Goal: Check status: Check status

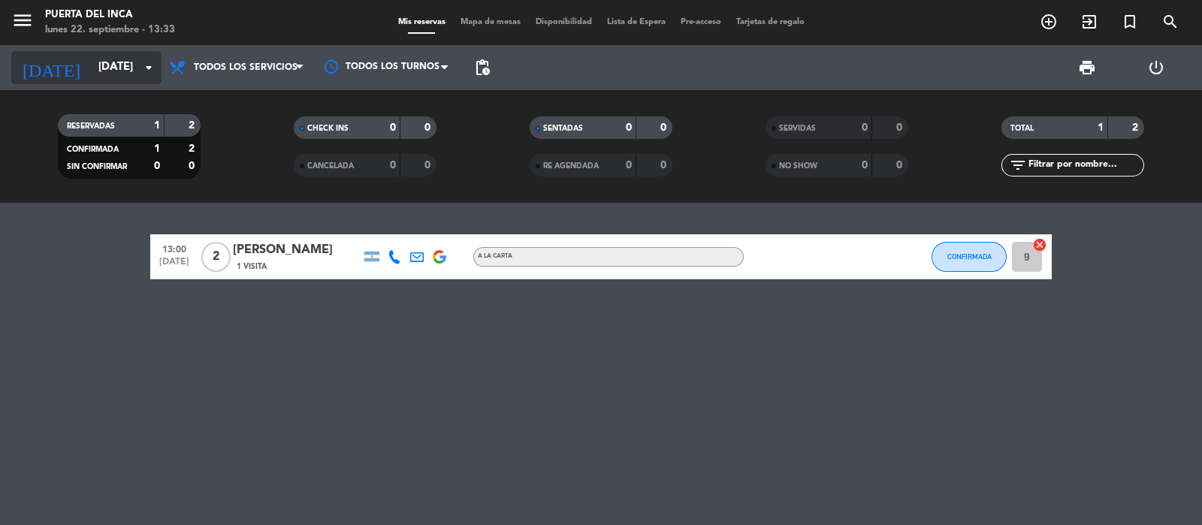
click at [138, 77] on input "lun. [DATE]" at bounding box center [163, 67] width 145 height 29
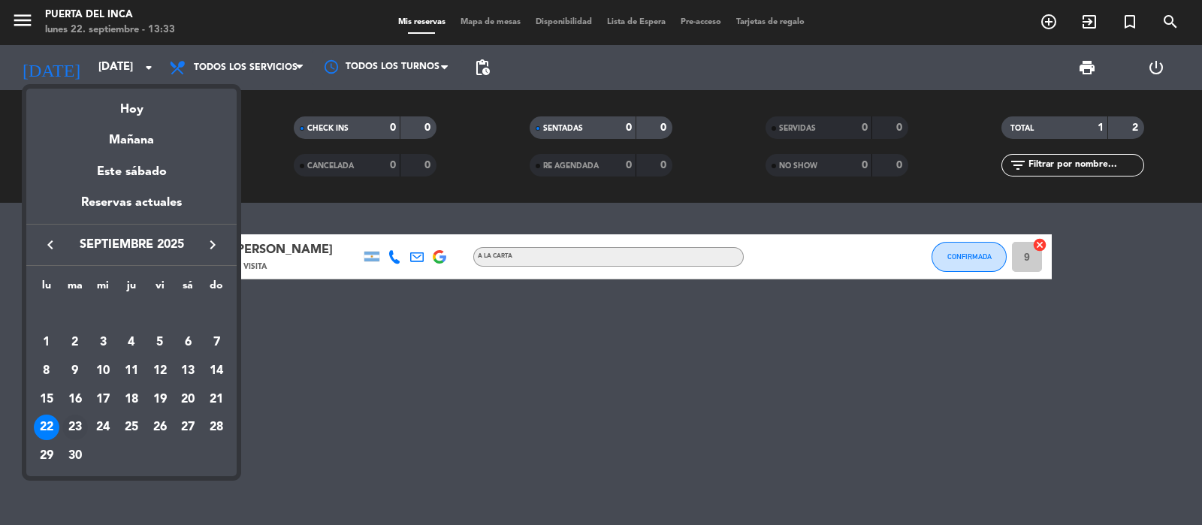
click at [76, 432] on div "23" at bounding box center [75, 428] width 26 height 26
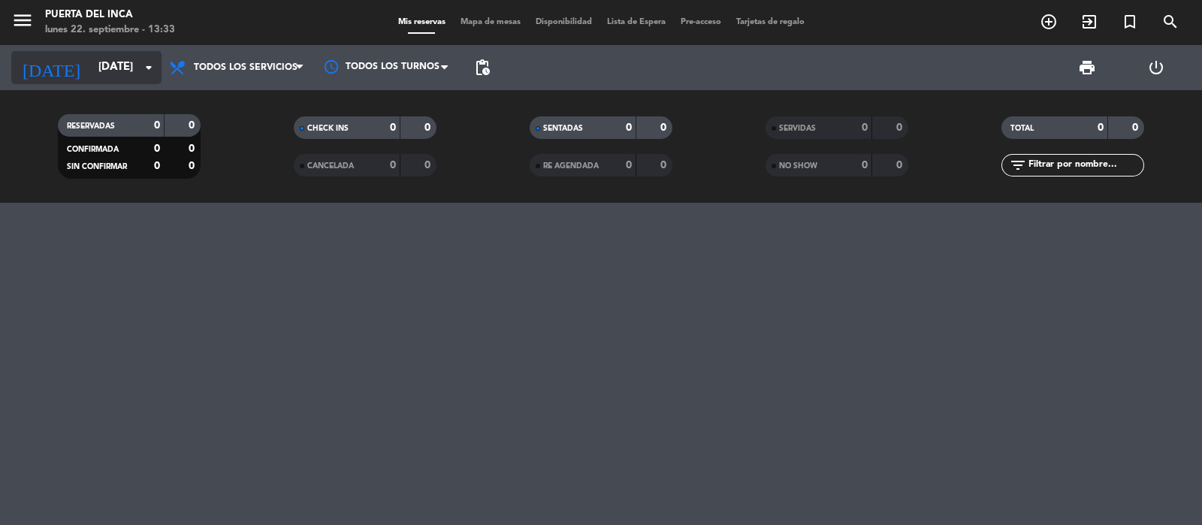
click at [136, 71] on input "mar. 23 sep." at bounding box center [163, 67] width 145 height 29
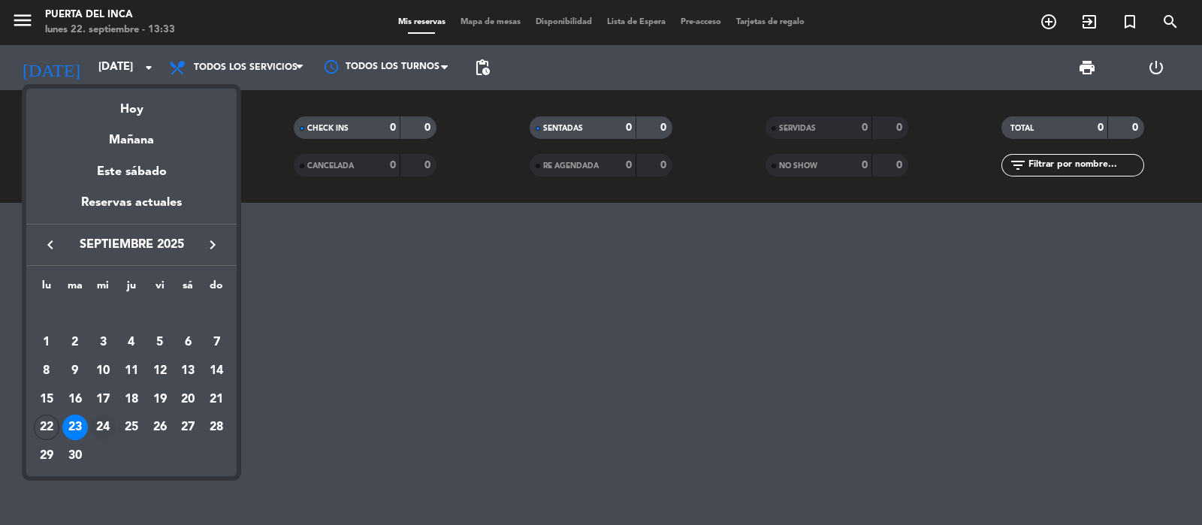
click at [109, 422] on div "24" at bounding box center [103, 428] width 26 height 26
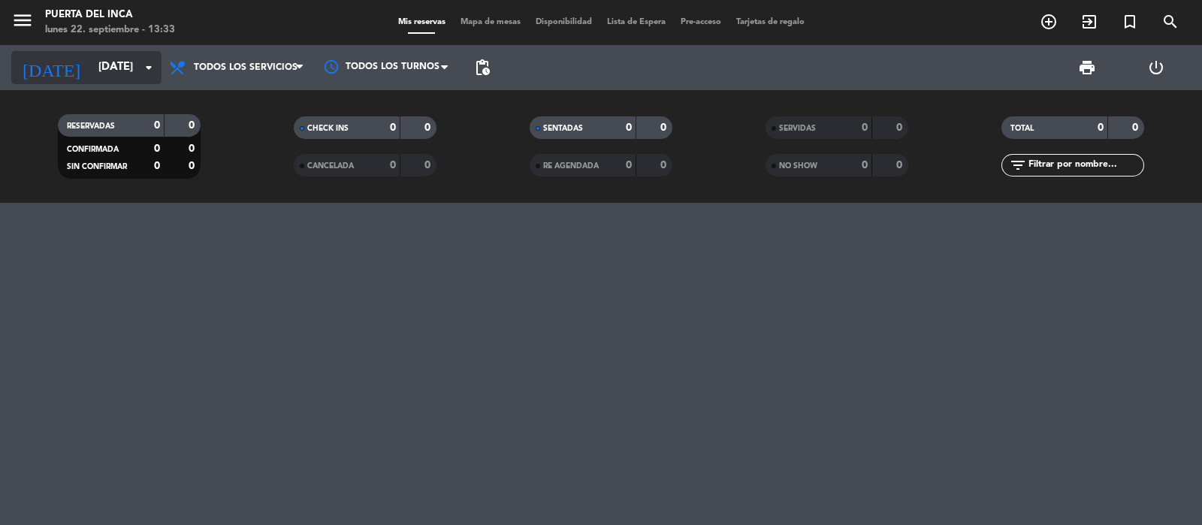
click at [122, 70] on input "mié. 24 sep." at bounding box center [163, 67] width 145 height 29
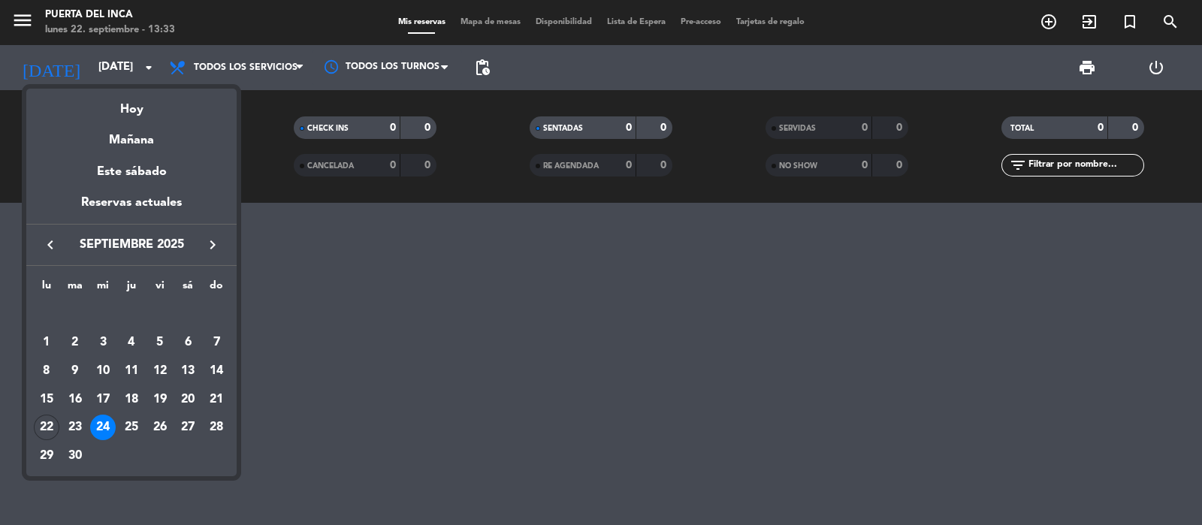
drag, startPoint x: 135, startPoint y: 428, endPoint x: 129, endPoint y: 351, distance: 77.0
click at [135, 428] on div "25" at bounding box center [132, 428] width 26 height 26
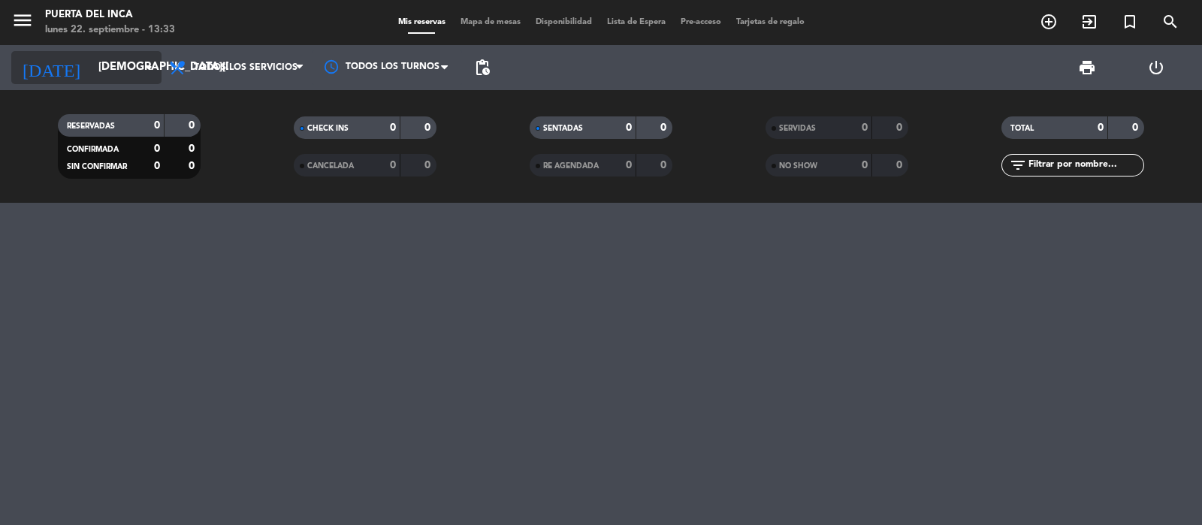
click at [117, 68] on input "jue. 25 sep." at bounding box center [163, 67] width 145 height 29
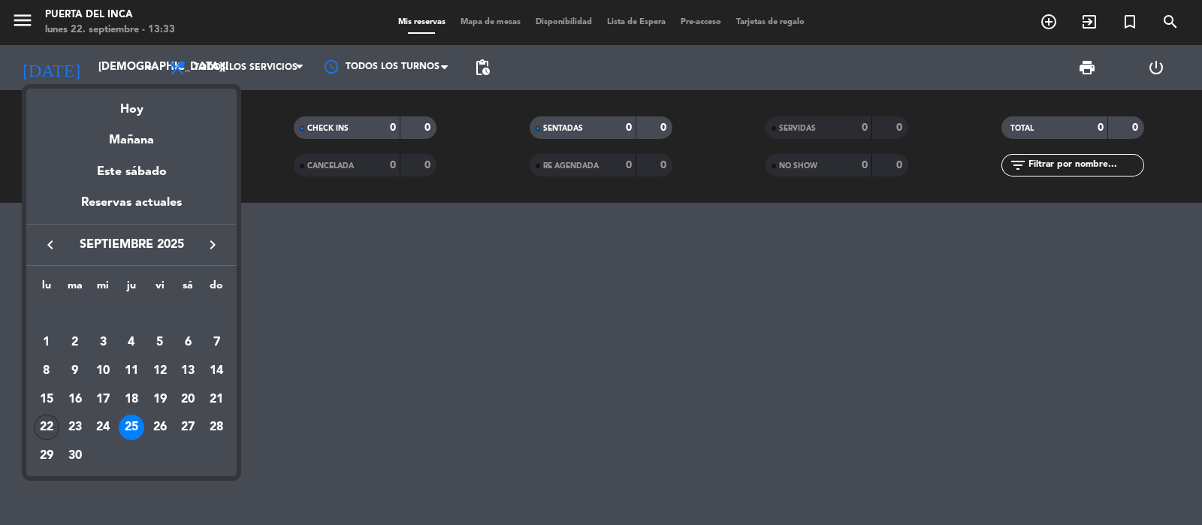
click at [44, 431] on div "22" at bounding box center [47, 428] width 26 height 26
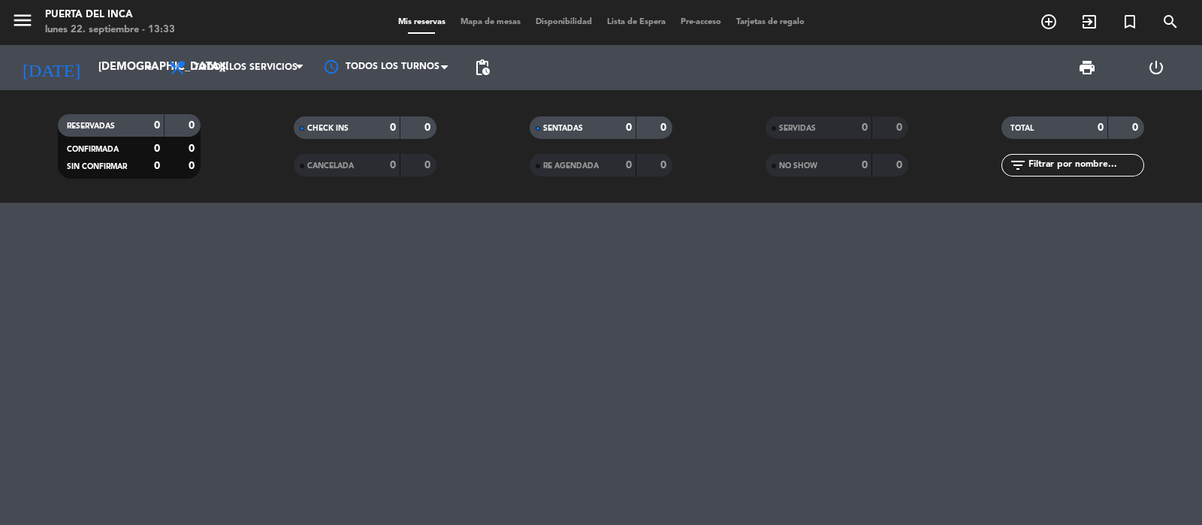
type input "lun. [DATE]"
